Goal: Information Seeking & Learning: Check status

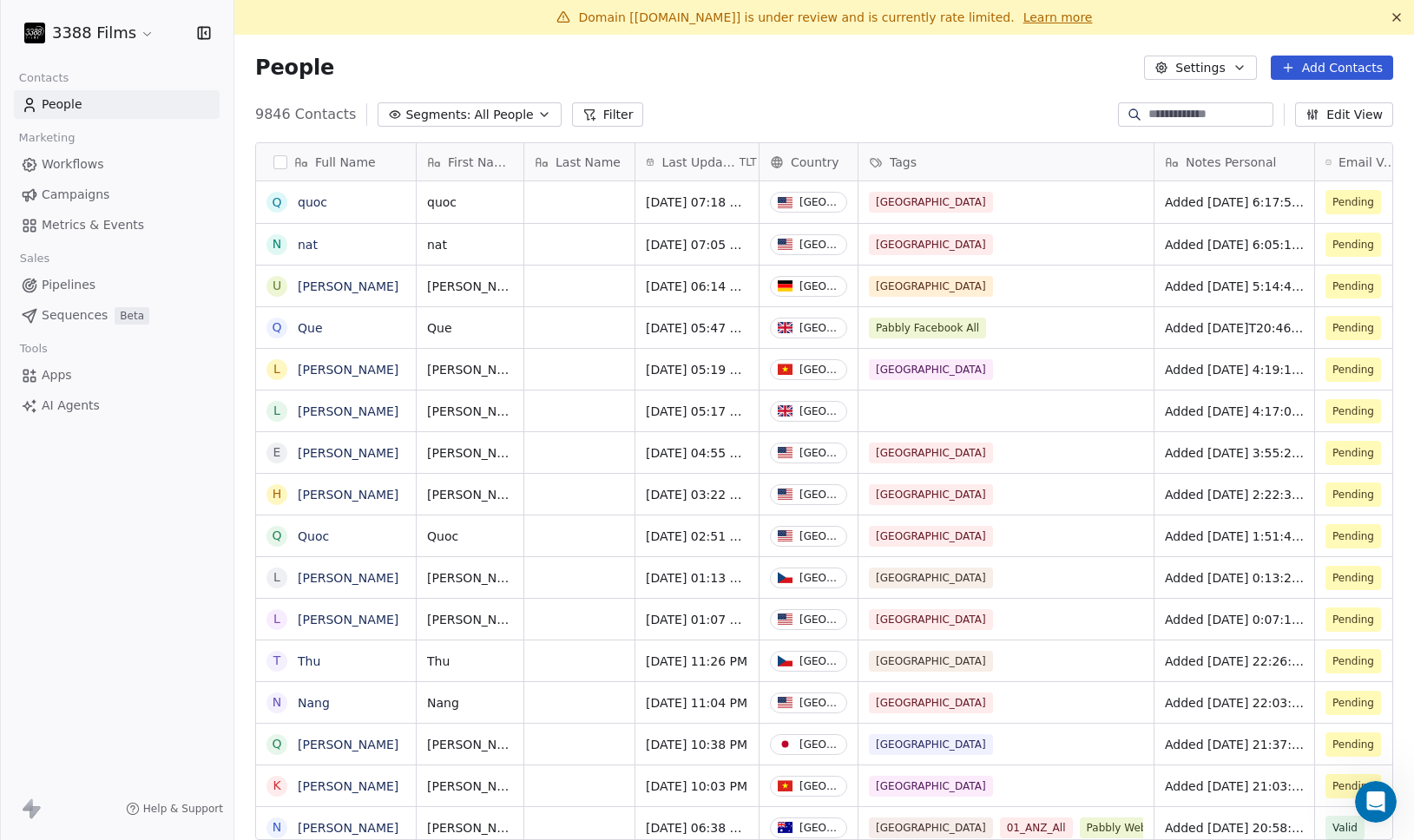
scroll to position [739, 1179]
click at [457, 85] on div "People Settings Add Contacts" at bounding box center [824, 68] width 1179 height 66
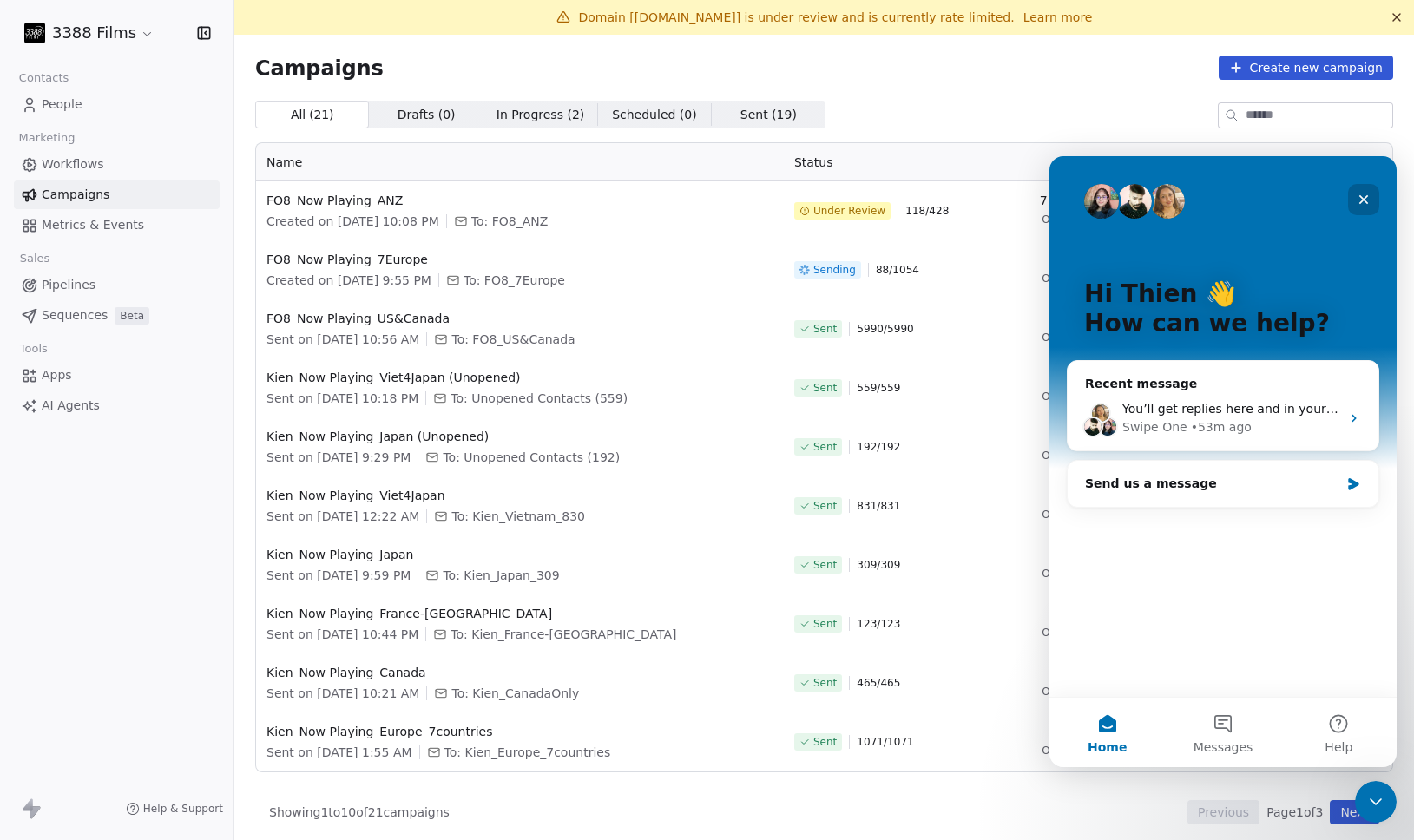
click at [1371, 193] on div "Close" at bounding box center [1363, 199] width 31 height 31
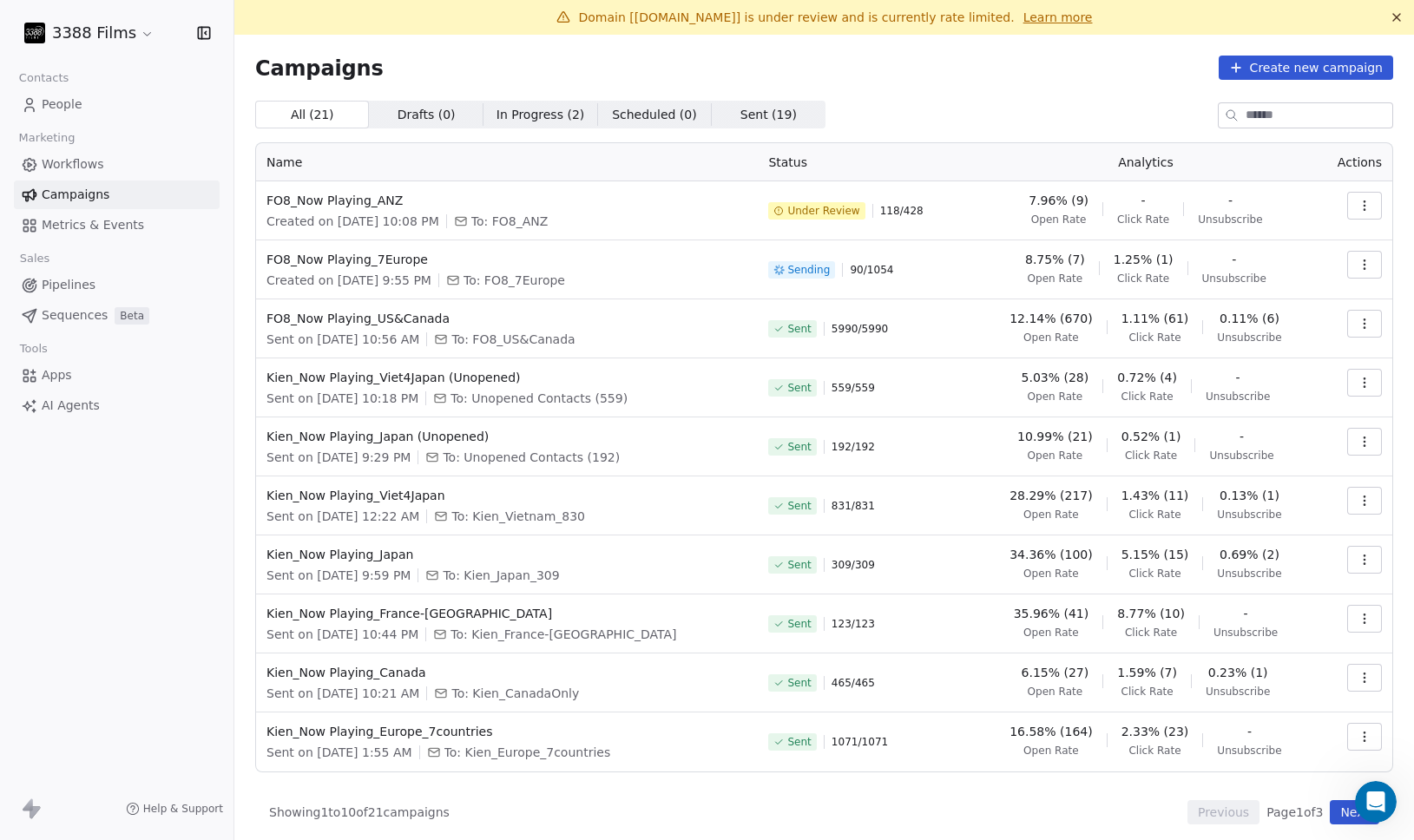
click at [918, 352] on td "Sent 5990 / 5990" at bounding box center [866, 329] width 217 height 59
click at [1234, 326] on span "0.11% (6)" at bounding box center [1250, 319] width 60 height 17
click at [1369, 321] on icon "button" at bounding box center [1364, 323] width 14 height 14
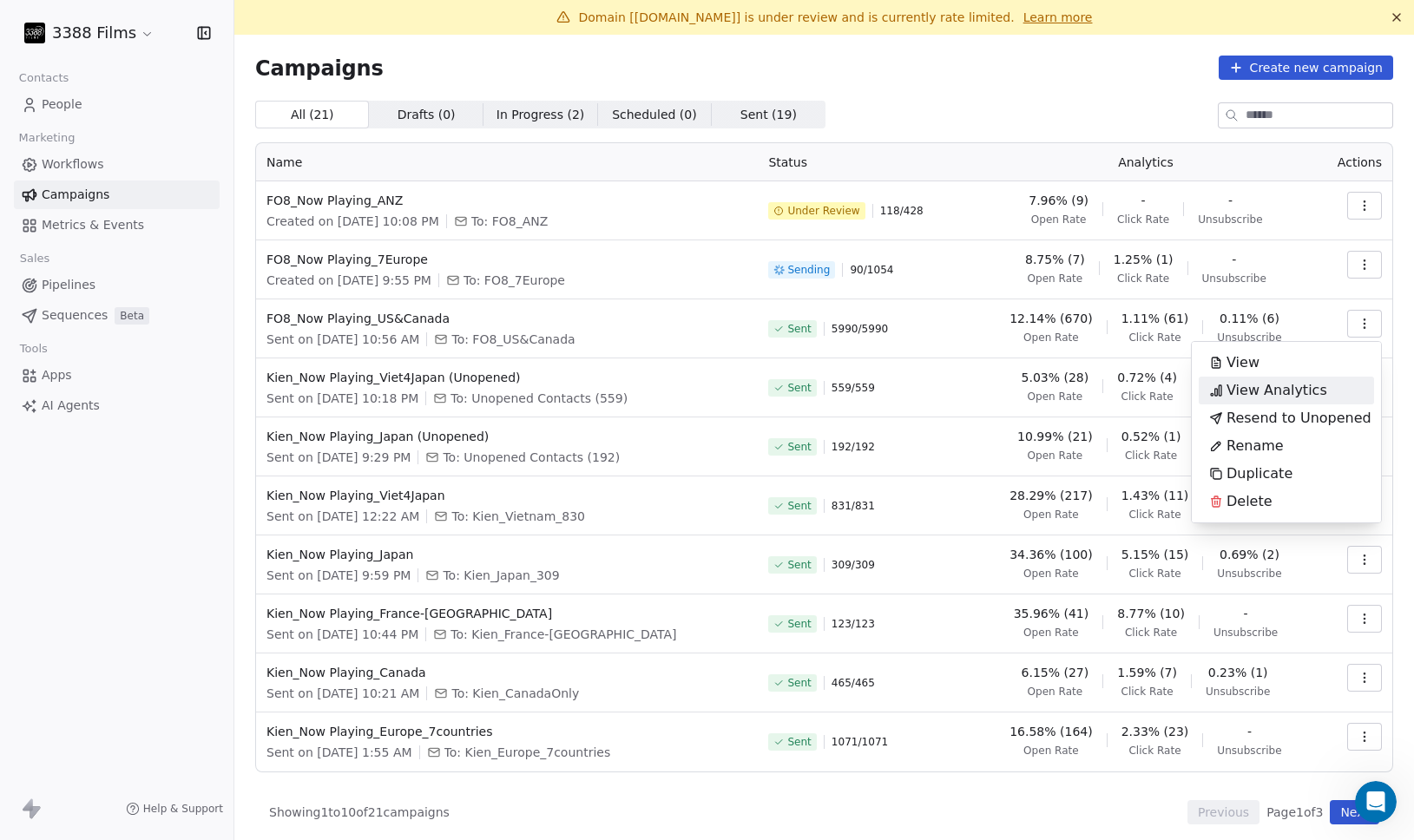
click at [1267, 387] on span "View Analytics" at bounding box center [1276, 390] width 101 height 21
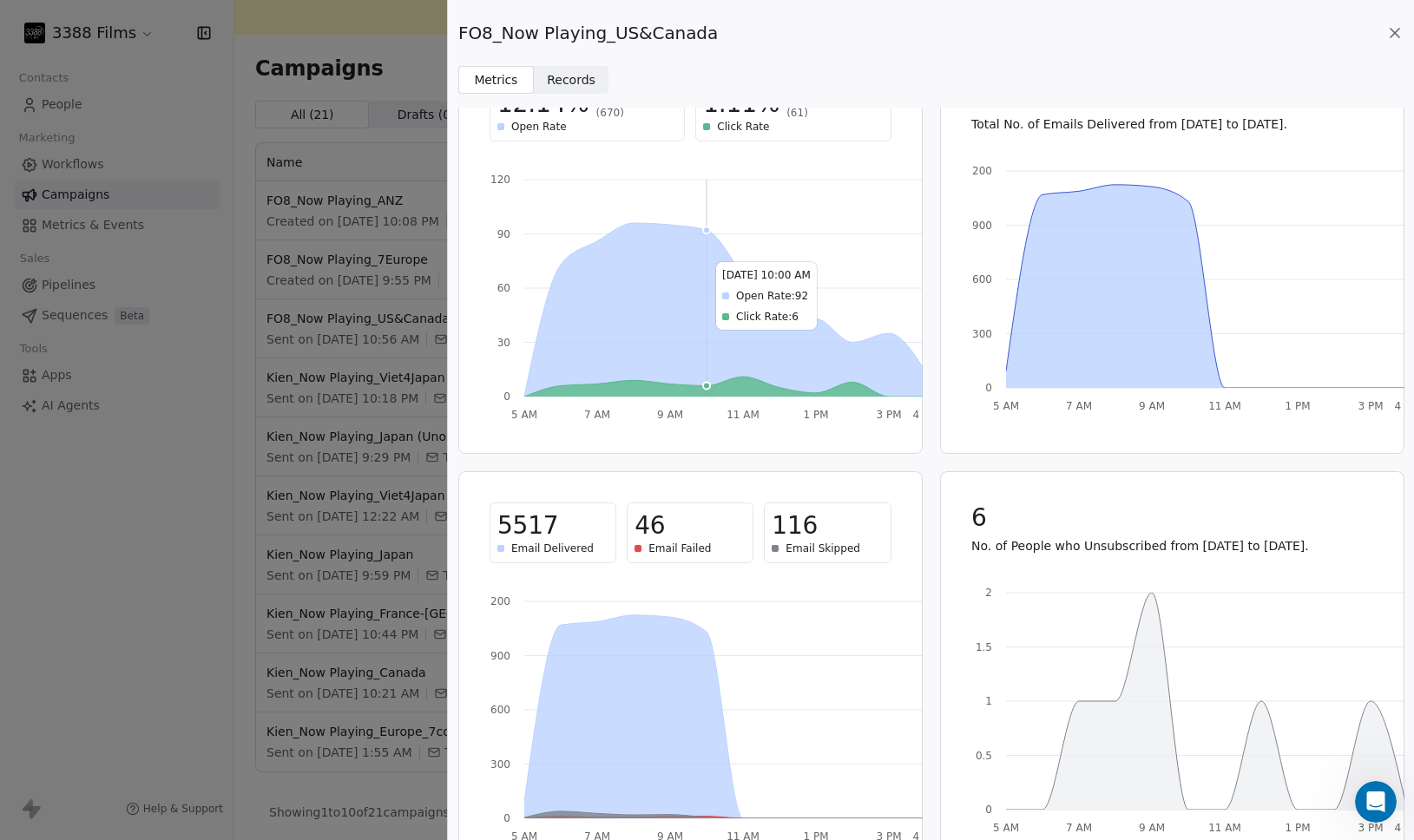
scroll to position [115, 0]
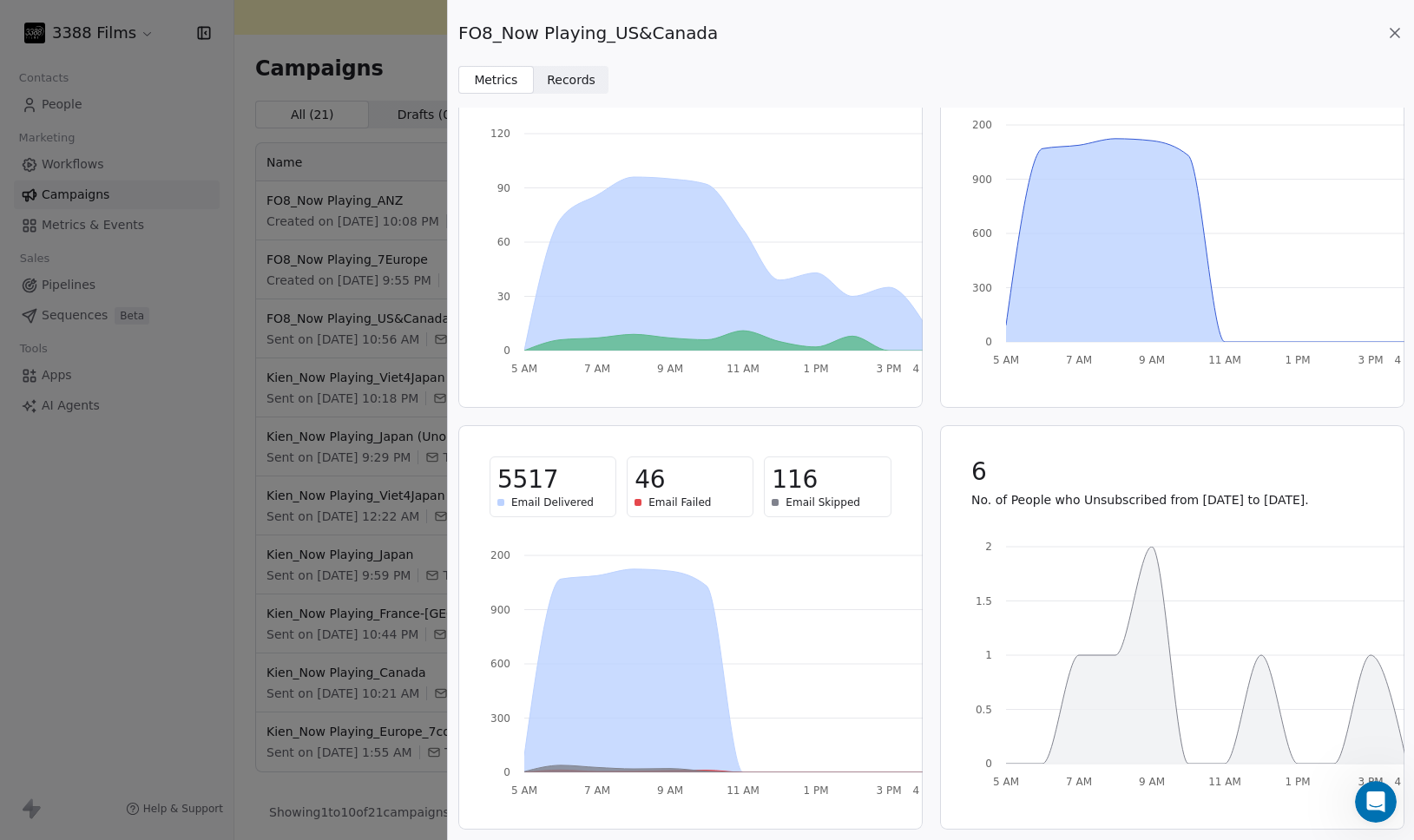
click at [667, 489] on div "46" at bounding box center [690, 480] width 111 height 31
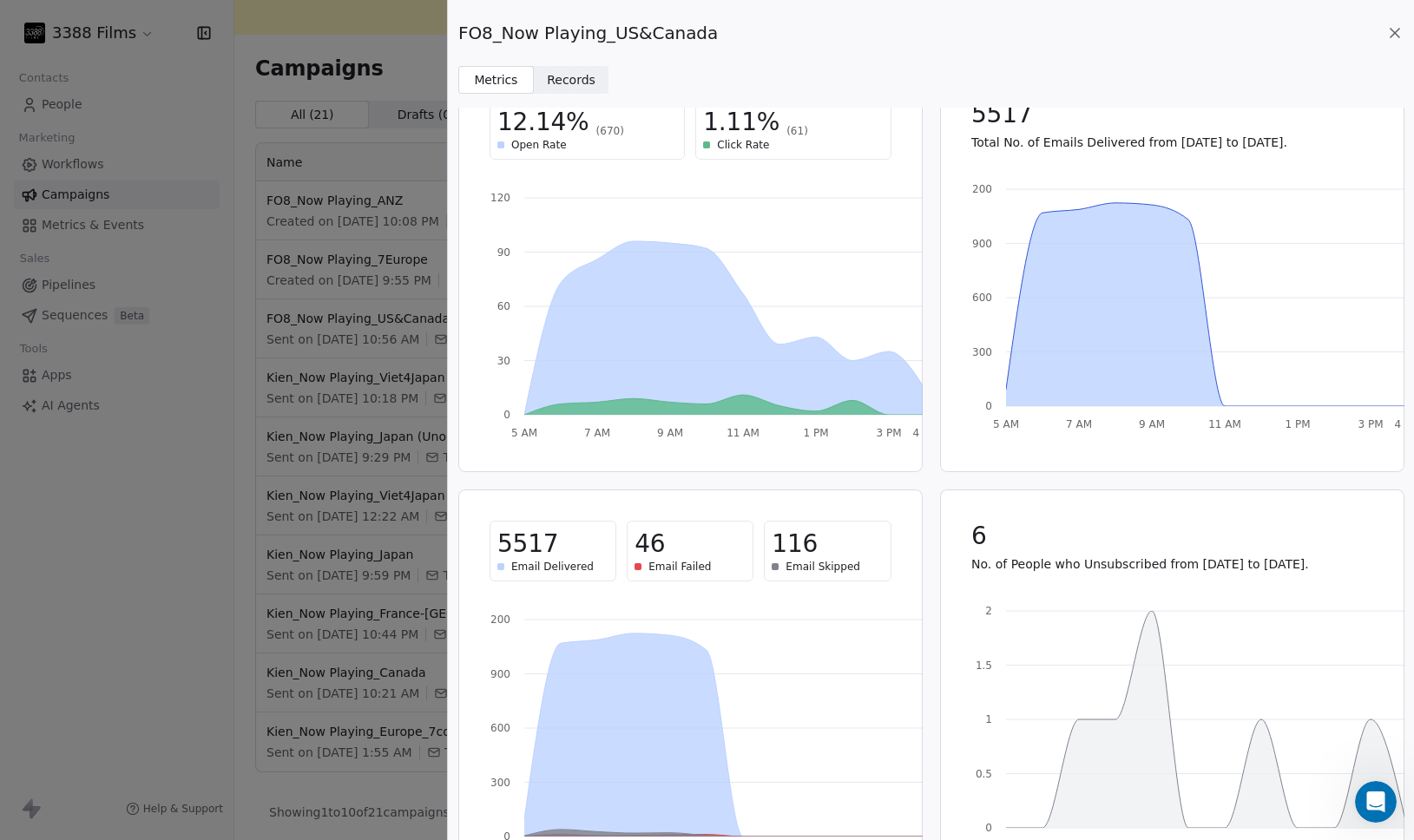
scroll to position [0, 0]
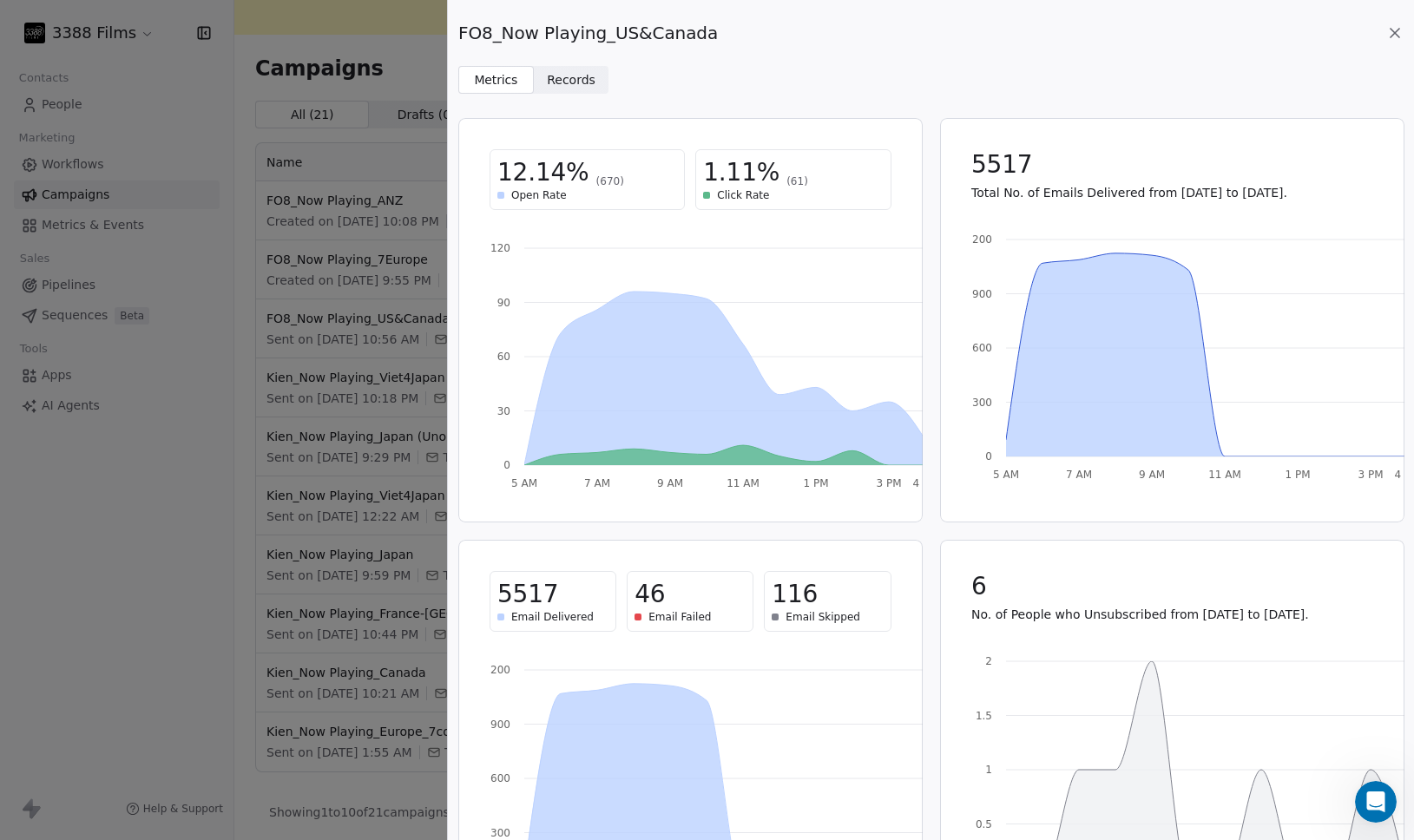
click at [565, 83] on span "Records" at bounding box center [571, 80] width 49 height 18
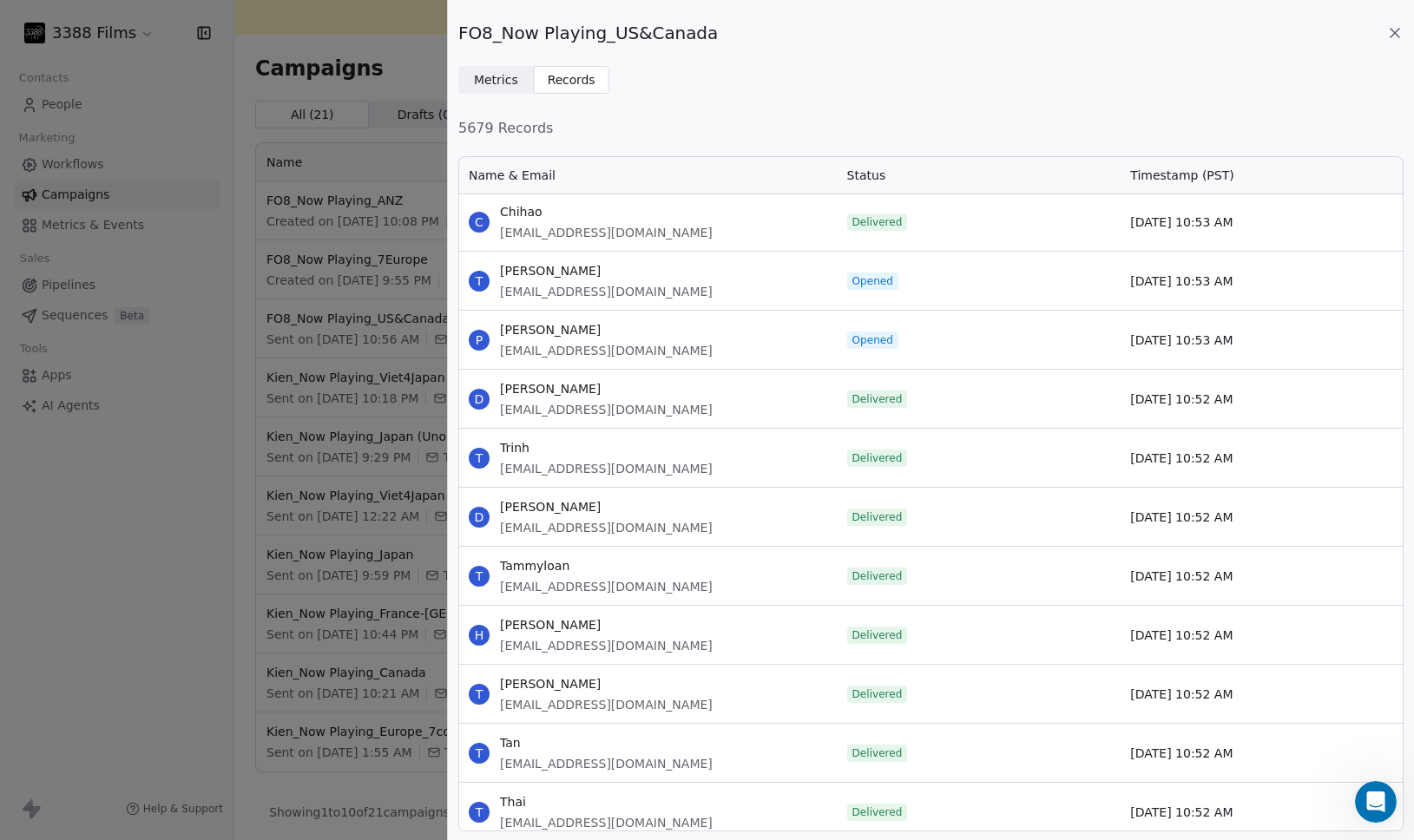
scroll to position [24448, 0]
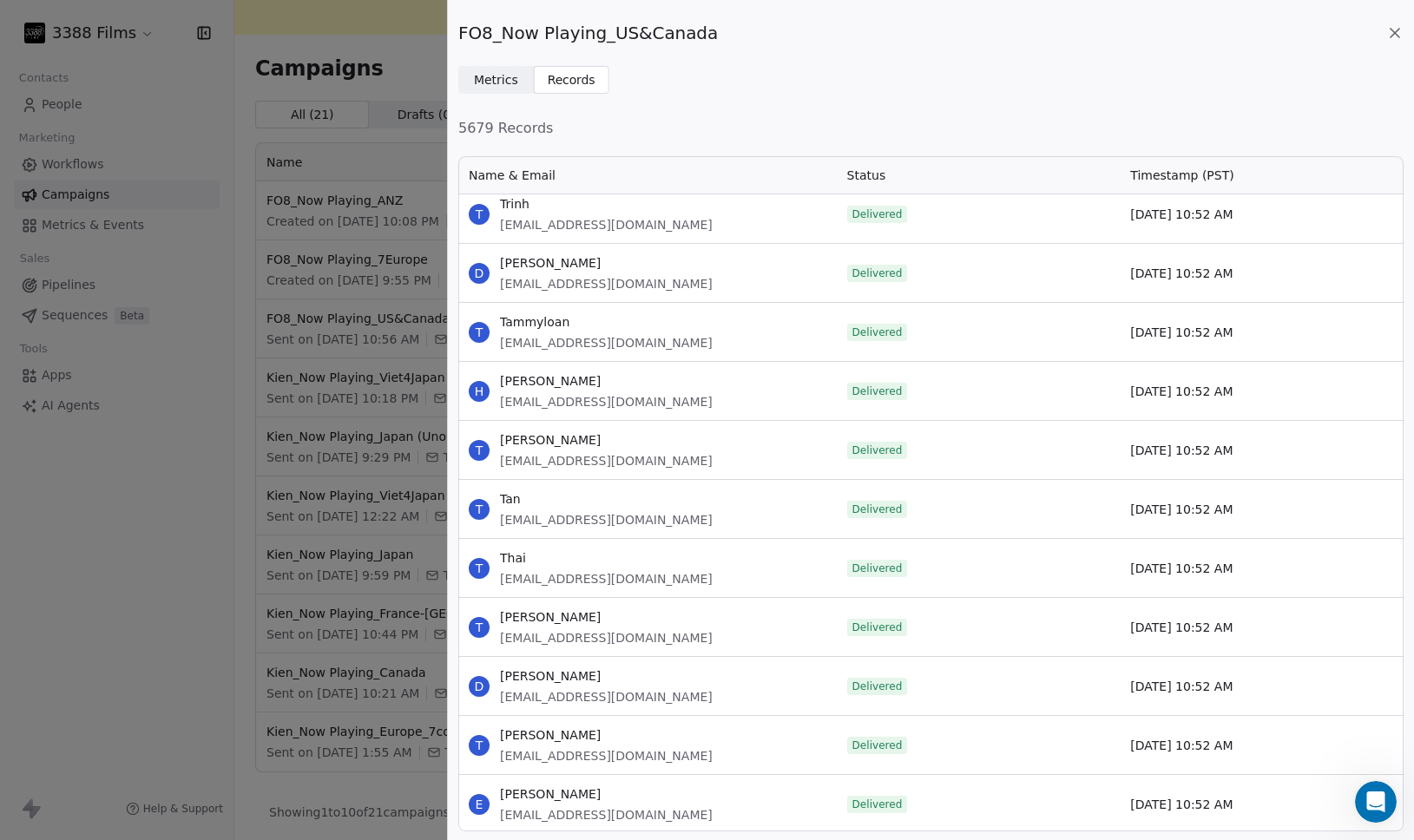
click at [497, 81] on span "Metrics" at bounding box center [496, 80] width 44 height 18
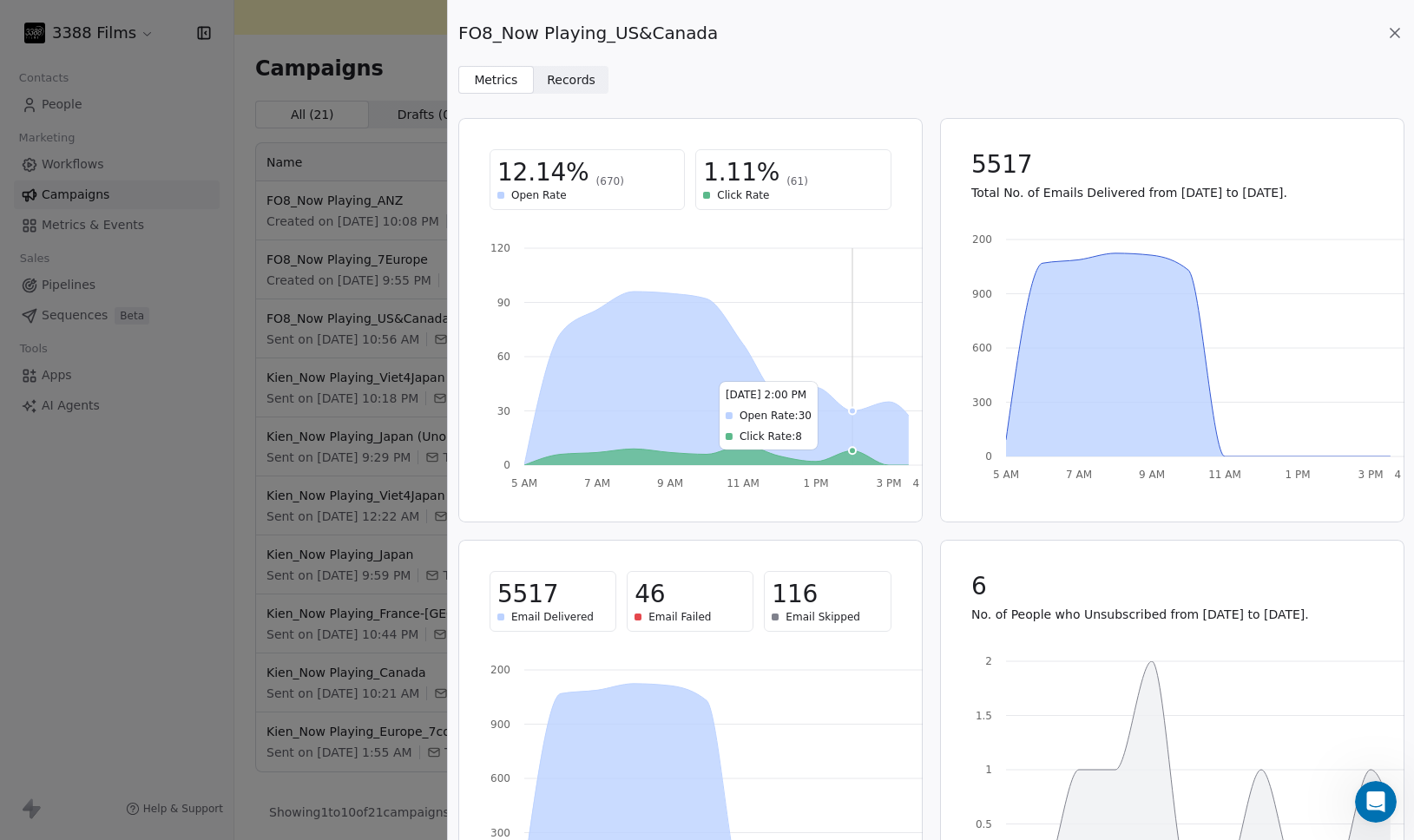
scroll to position [115, 0]
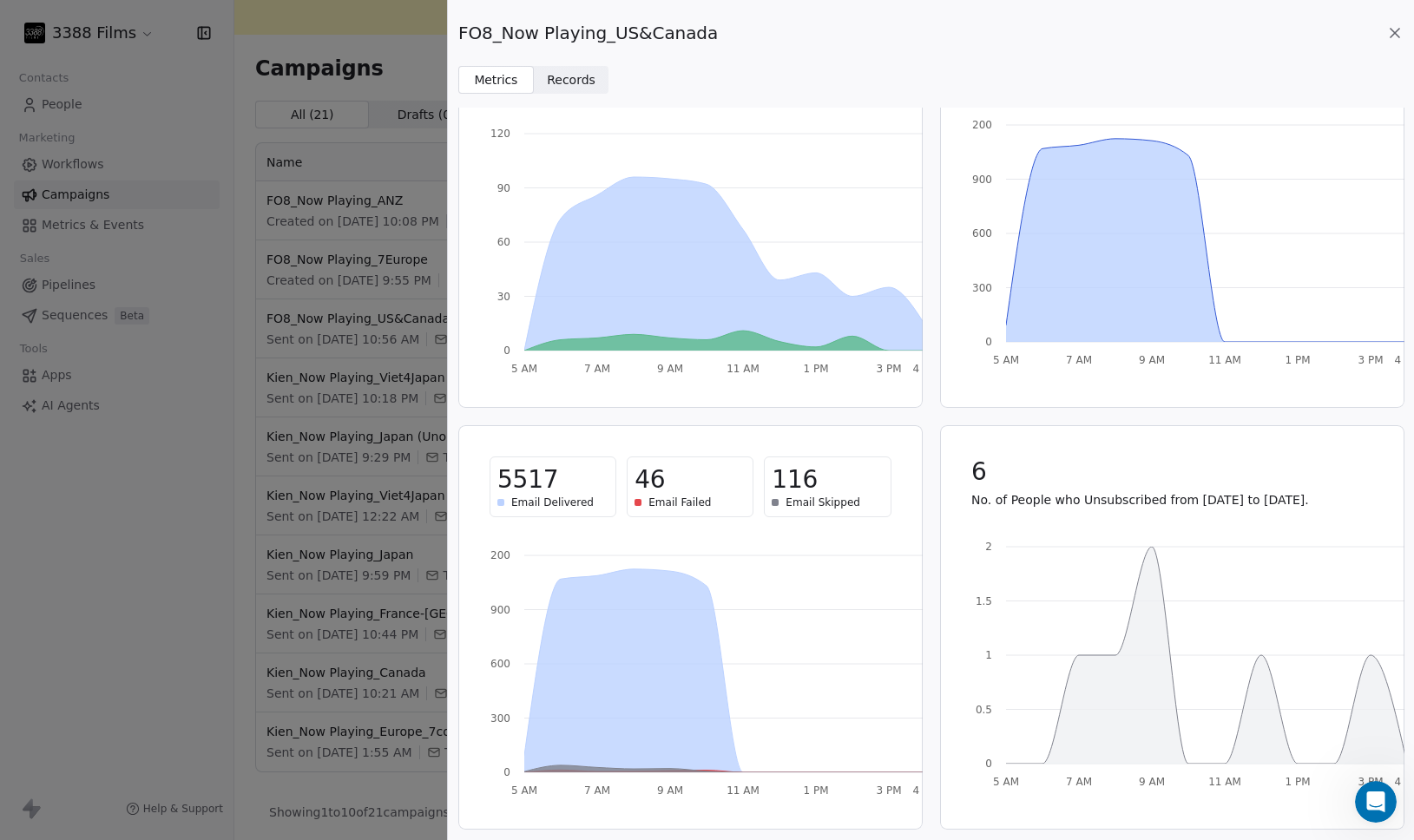
click at [1396, 26] on icon at bounding box center [1394, 33] width 17 height 17
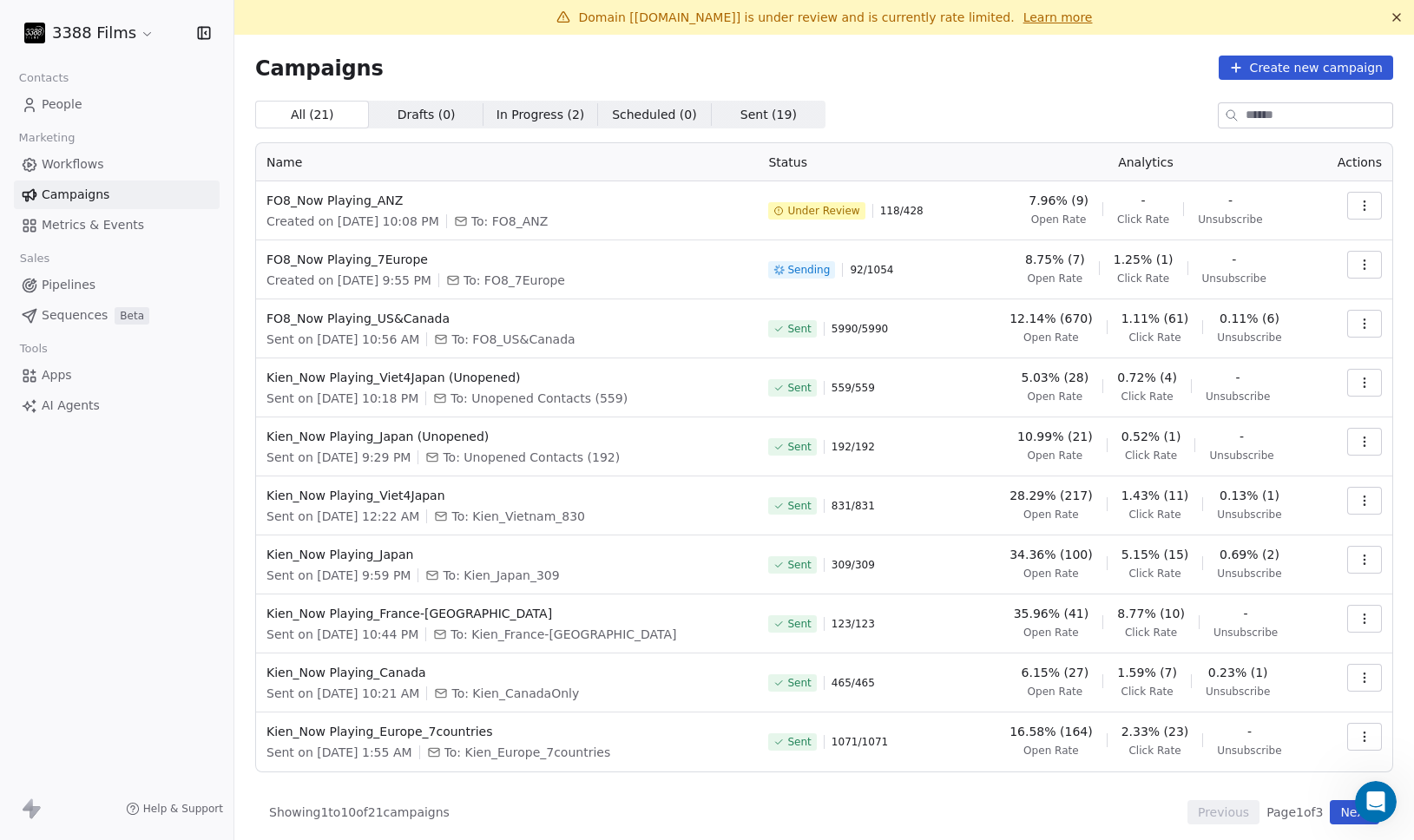
click at [936, 93] on div "Campaigns Create new campaign All ( 21 ) All ( 21 ) Drafts ( 0 ) Drafts ( 0 ) I…" at bounding box center [824, 440] width 1138 height 769
